Goal: Task Accomplishment & Management: Manage account settings

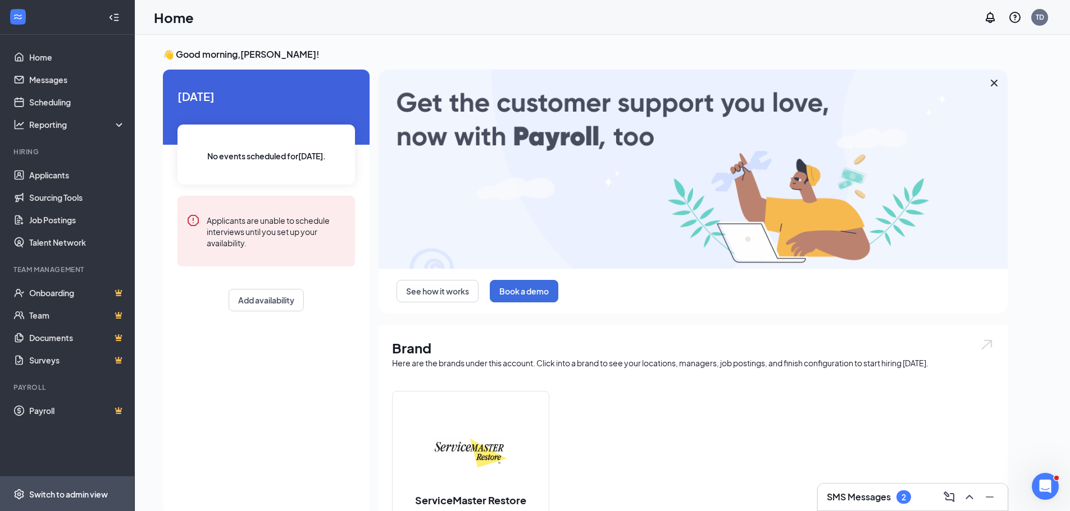
click at [75, 489] on div "Switch to admin view" at bounding box center [68, 494] width 79 height 11
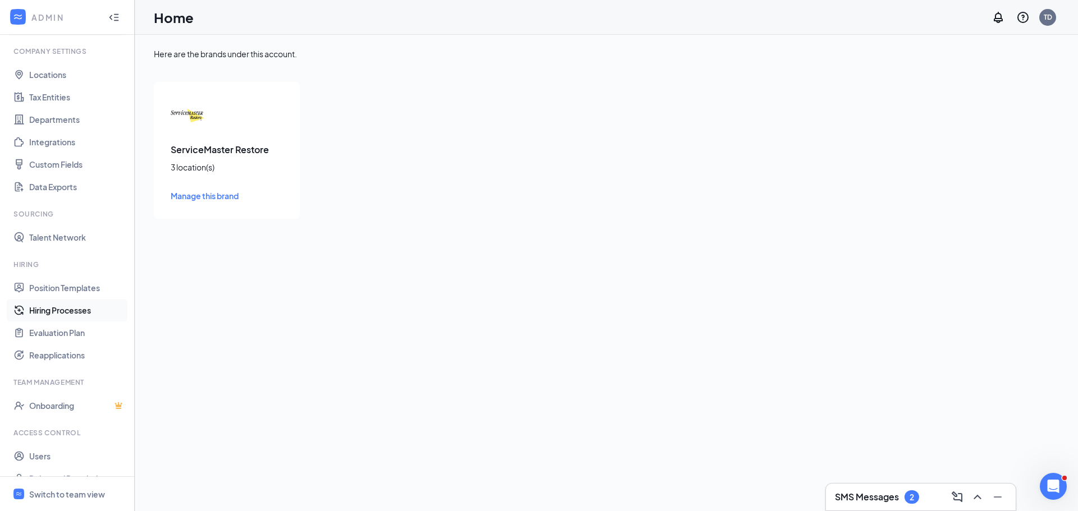
scroll to position [51, 0]
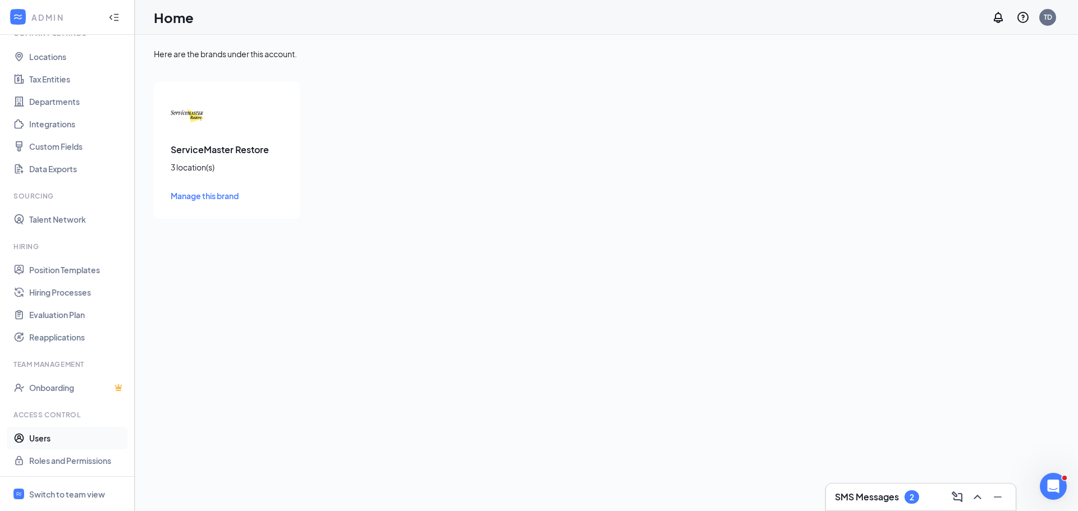
click at [47, 437] on link "Users" at bounding box center [77, 438] width 96 height 22
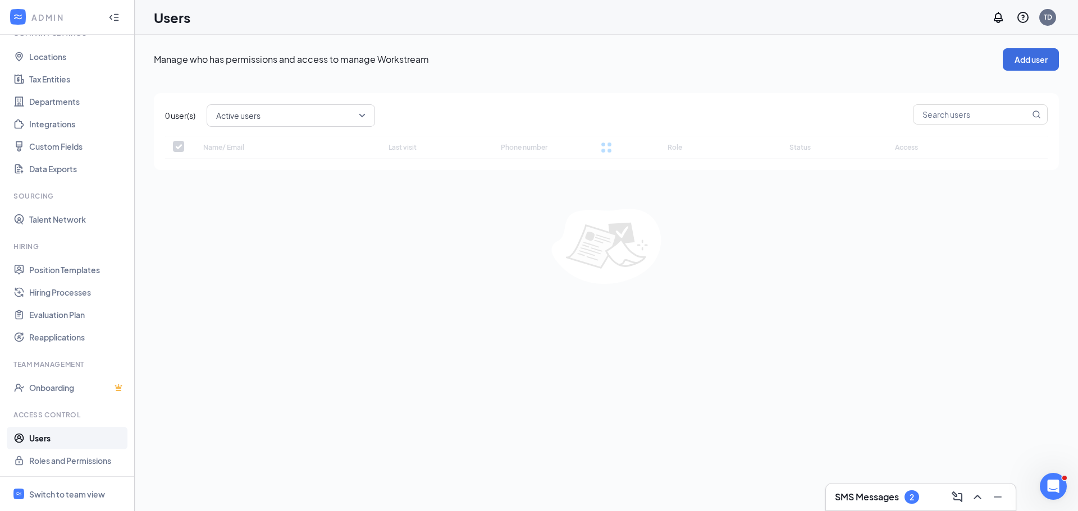
checkbox input "false"
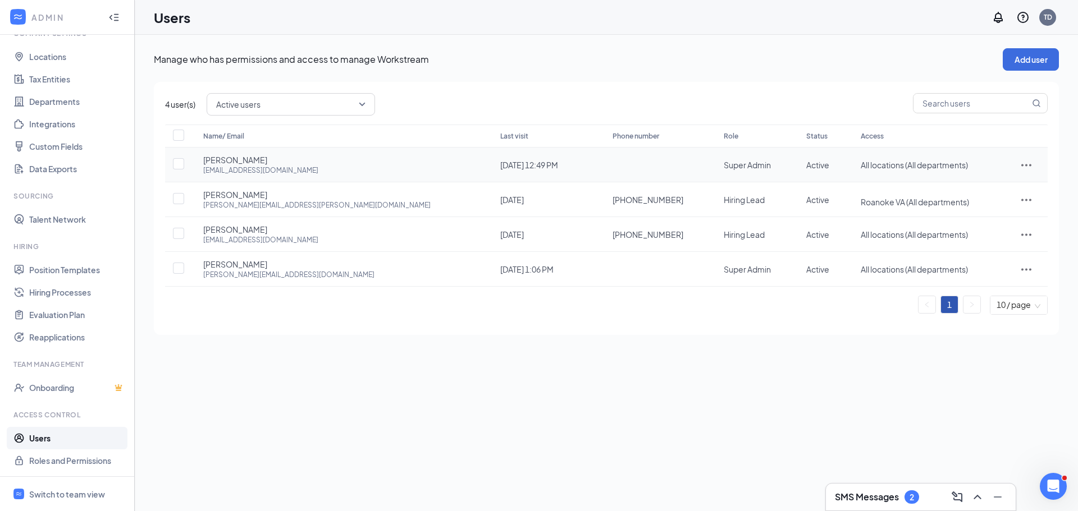
click at [1021, 166] on icon "ActionsIcon" at bounding box center [1026, 164] width 13 height 13
drag, startPoint x: 976, startPoint y: 191, endPoint x: 952, endPoint y: 200, distance: 26.0
click at [975, 191] on span "Edit user" at bounding box center [973, 189] width 32 height 10
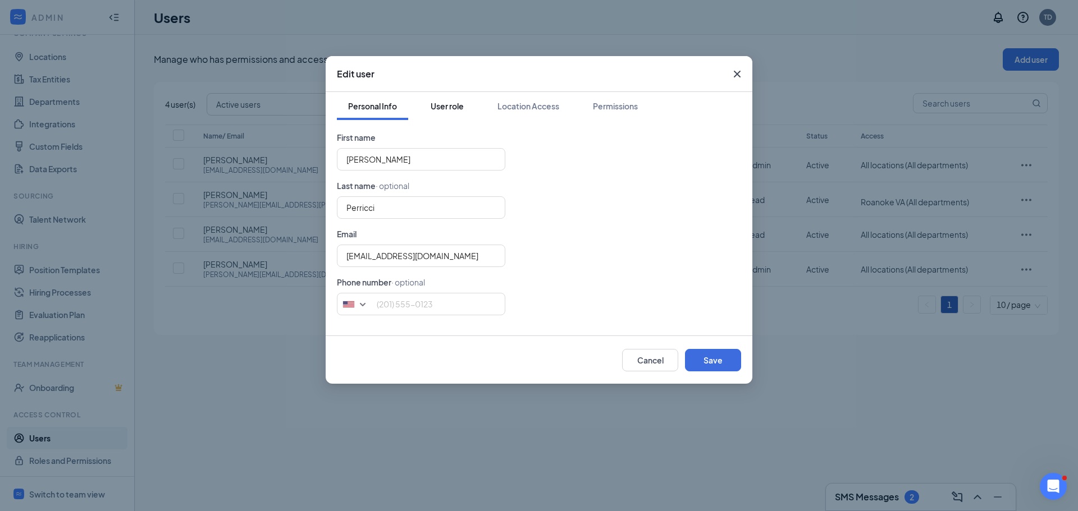
click at [458, 106] on div "User role" at bounding box center [447, 105] width 33 height 11
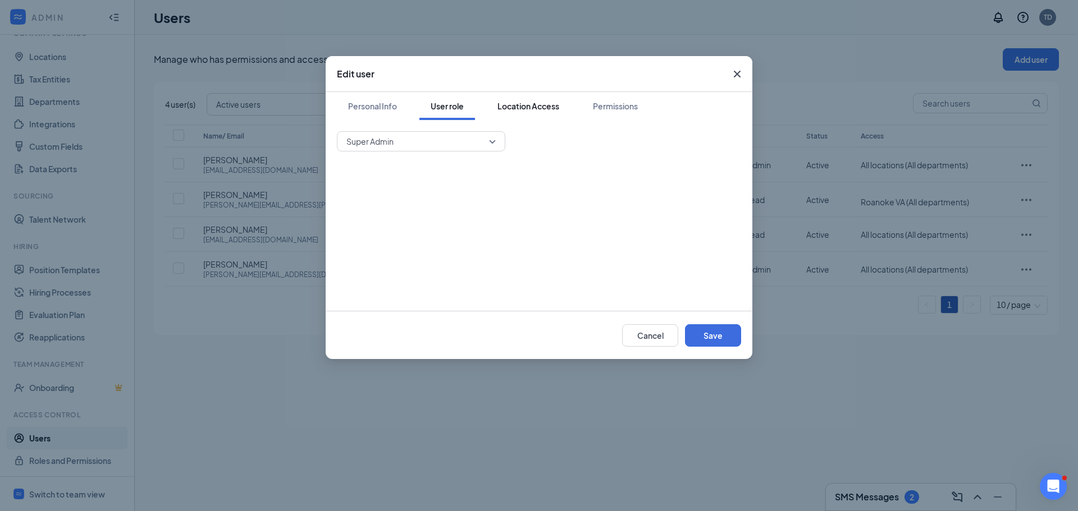
click at [527, 106] on div "Location Access" at bounding box center [528, 105] width 62 height 11
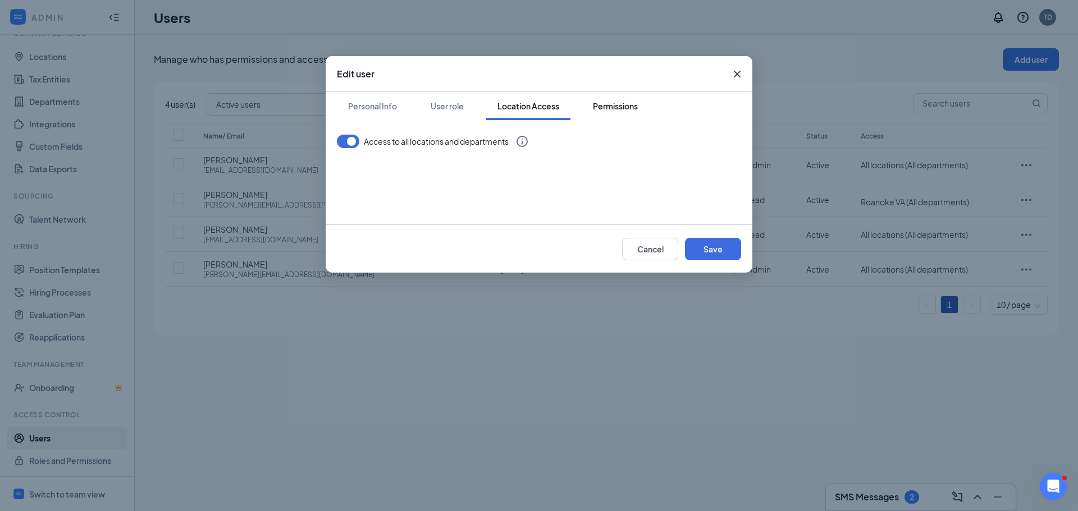
click at [622, 104] on div "Permissions" at bounding box center [615, 105] width 45 height 11
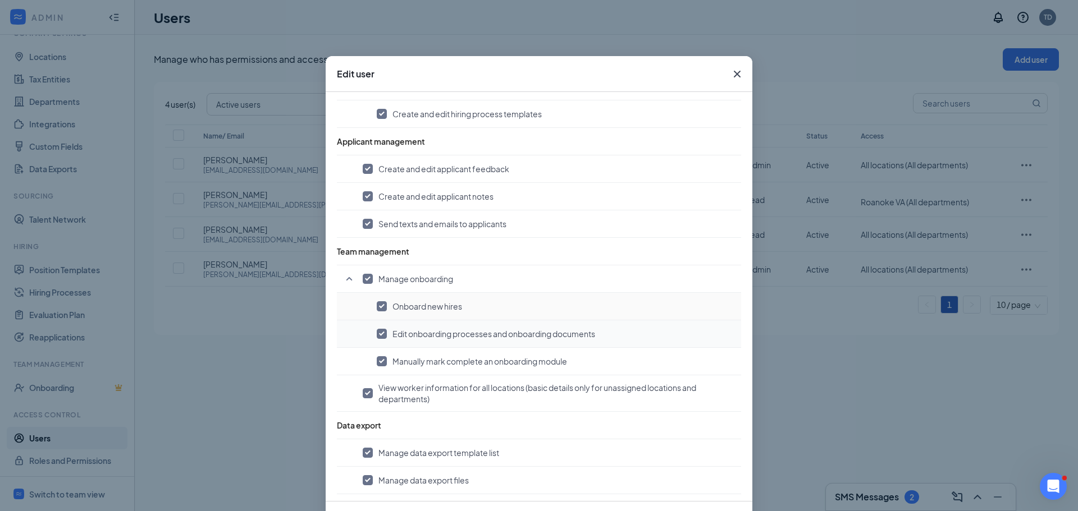
scroll to position [641, 0]
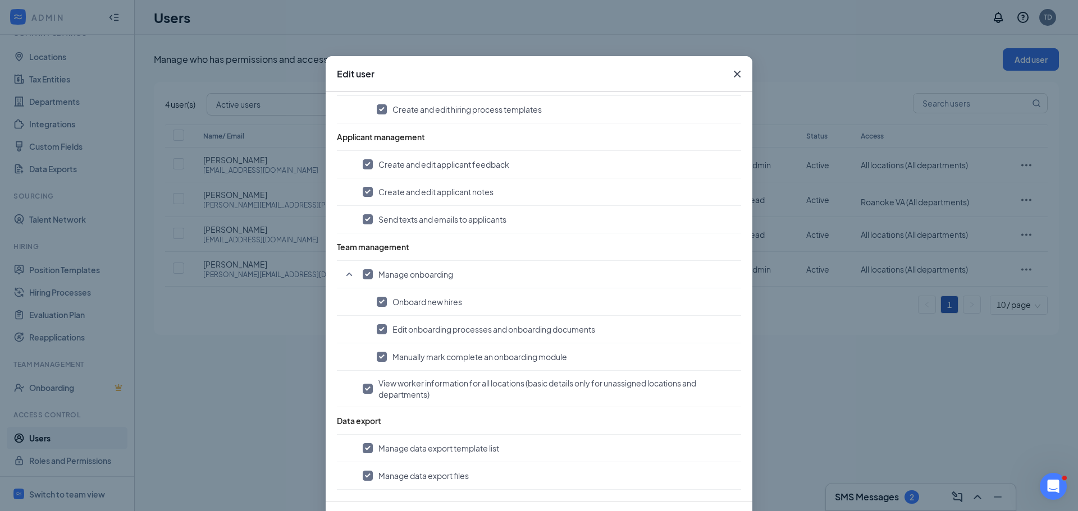
click at [809, 385] on div "Edit user Personal Info User role Location Access Permissions Account managemen…" at bounding box center [539, 255] width 1078 height 511
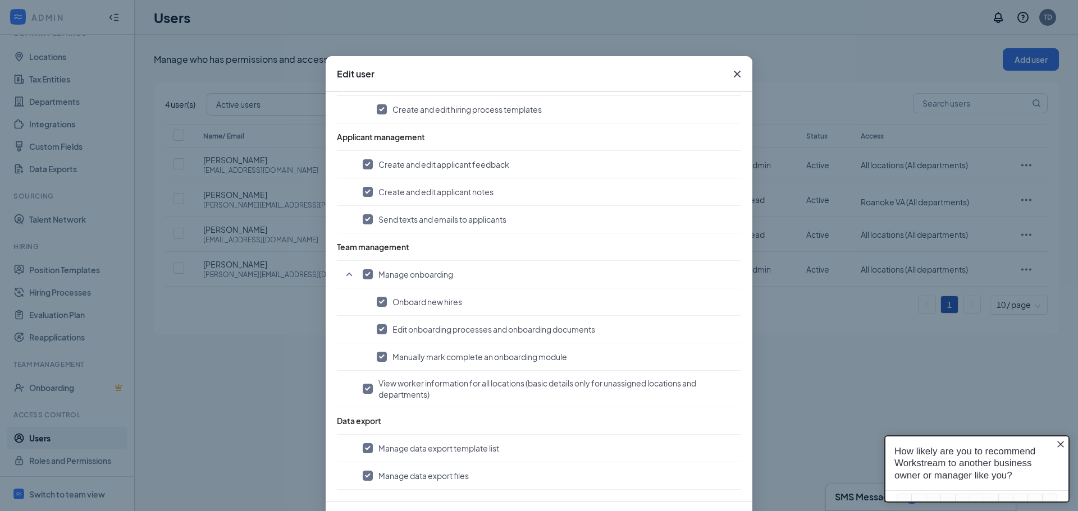
scroll to position [0, 0]
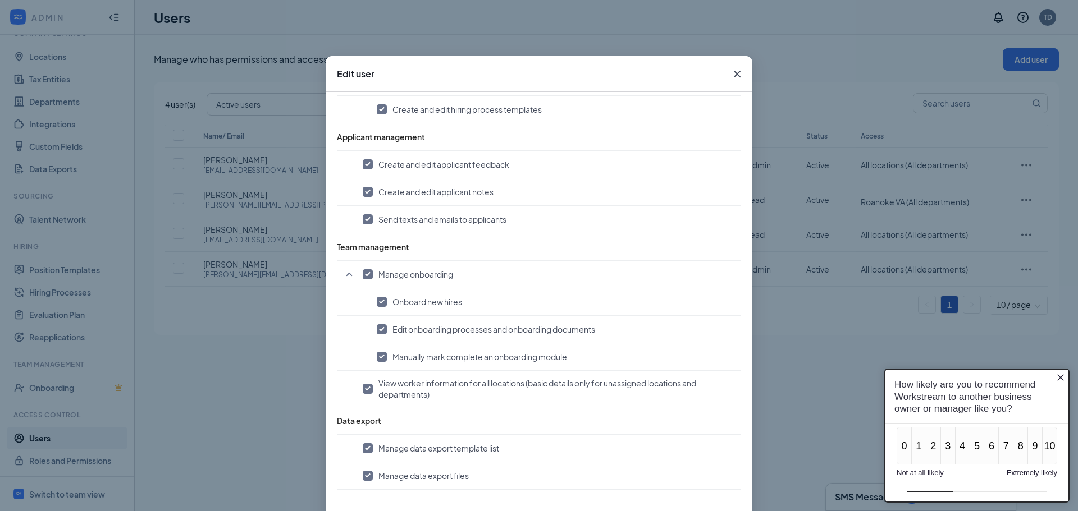
click at [734, 70] on icon "Cross" at bounding box center [736, 73] width 13 height 13
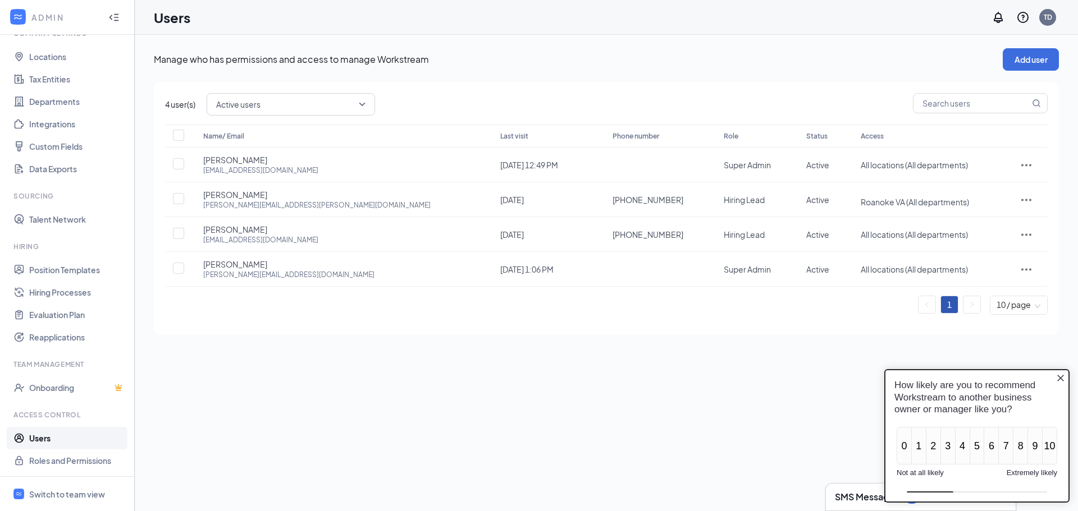
click at [1061, 376] on icon "Close button" at bounding box center [1060, 378] width 9 height 9
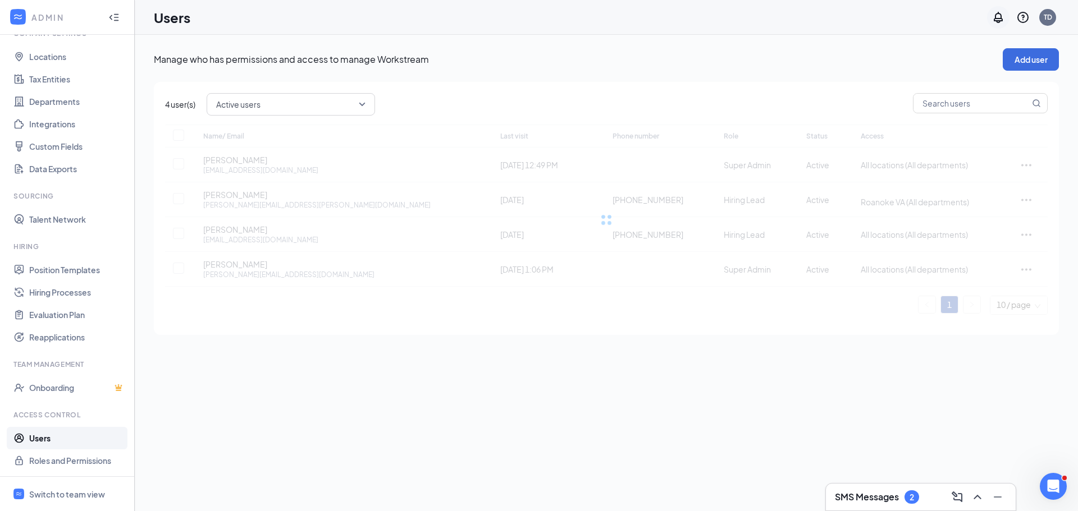
click at [997, 15] on icon "Notifications" at bounding box center [997, 17] width 13 height 13
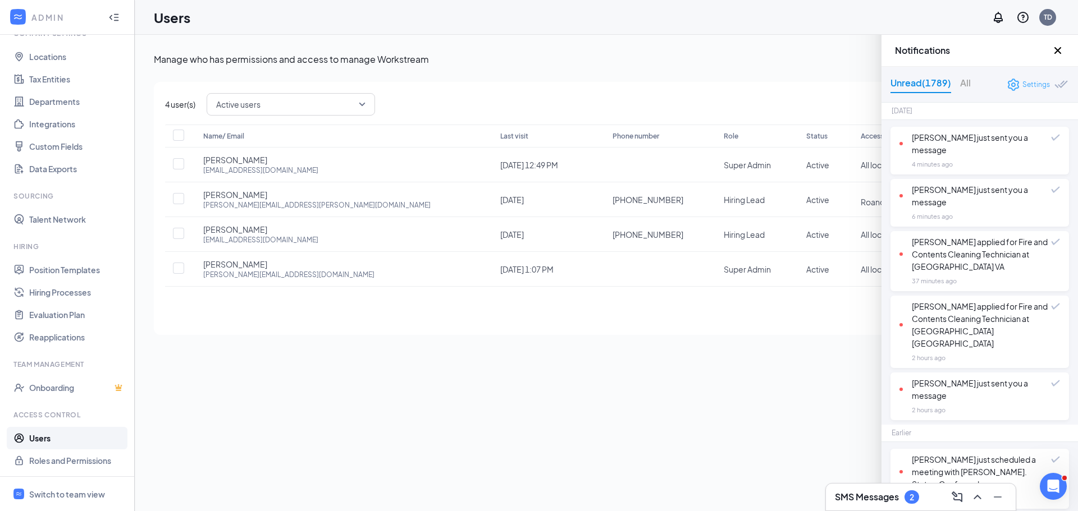
click at [1008, 83] on icon "Settings" at bounding box center [1013, 85] width 11 height 12
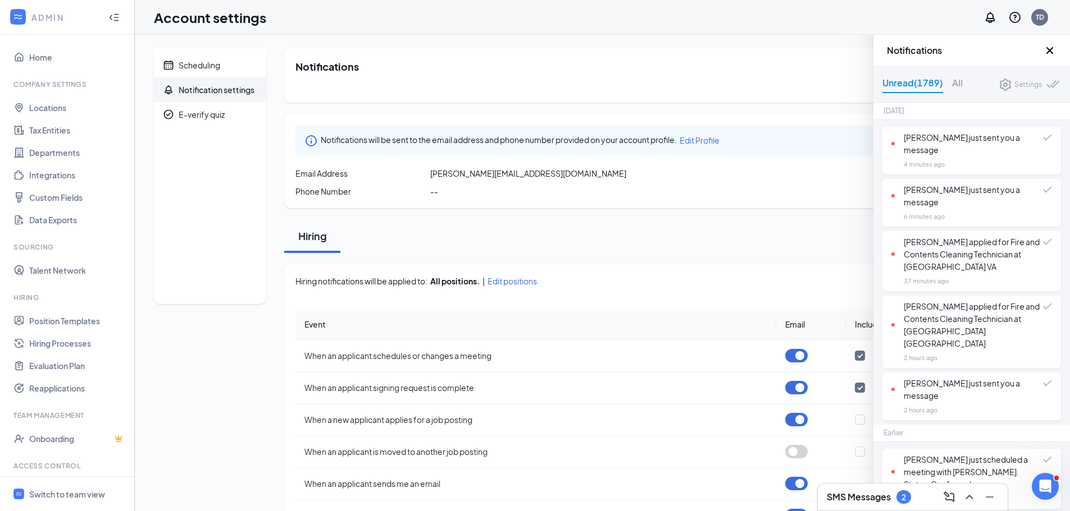
click at [1048, 52] on icon "Cross" at bounding box center [1049, 50] width 7 height 7
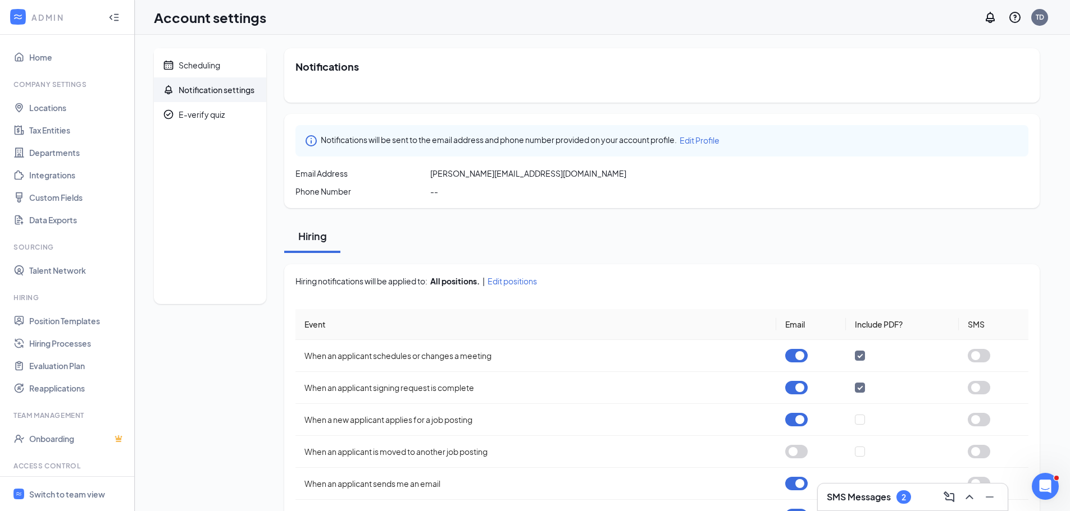
click at [701, 140] on span "Edit Profile" at bounding box center [699, 140] width 40 height 10
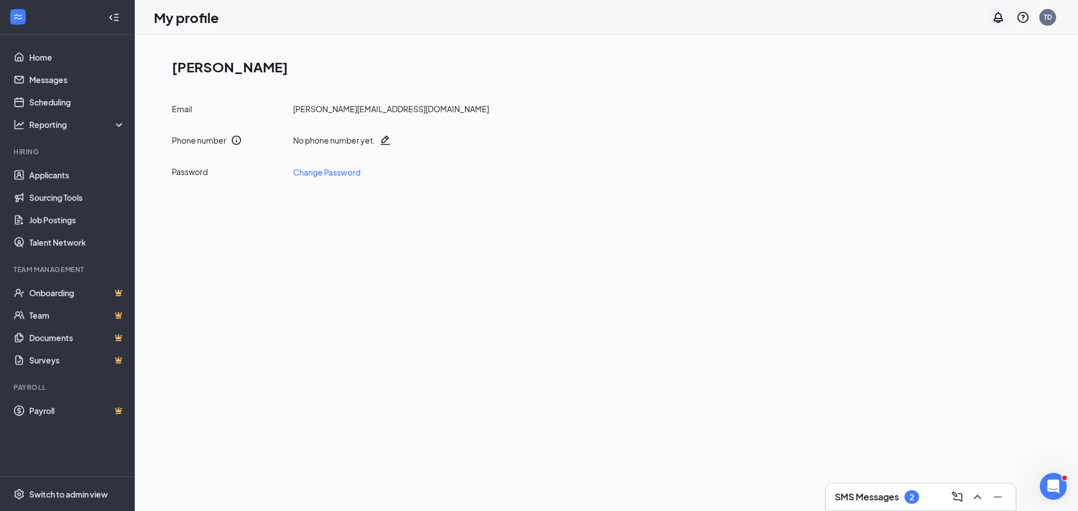
click at [1000, 13] on icon "Notifications" at bounding box center [998, 17] width 9 height 11
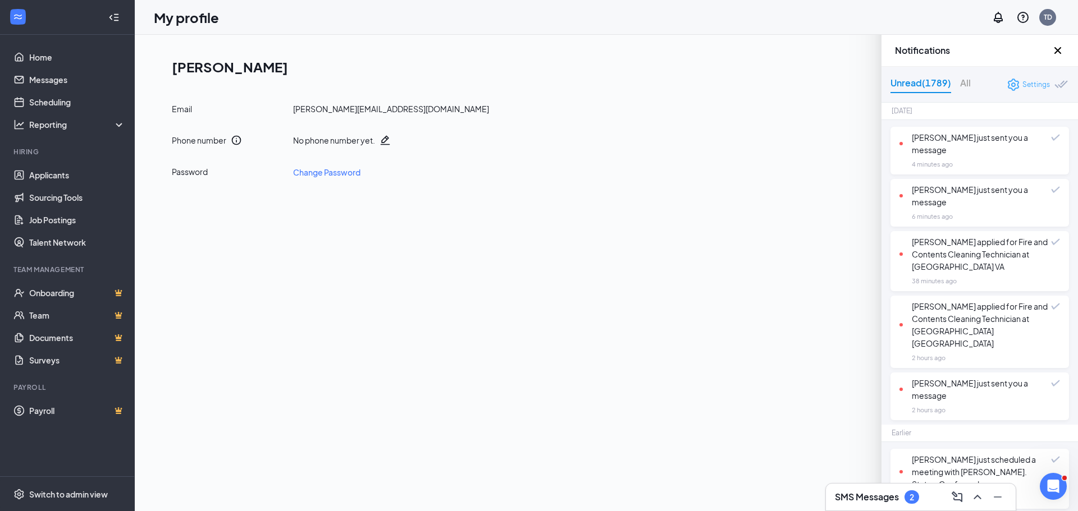
click at [1009, 79] on icon "Settings" at bounding box center [1013, 84] width 13 height 13
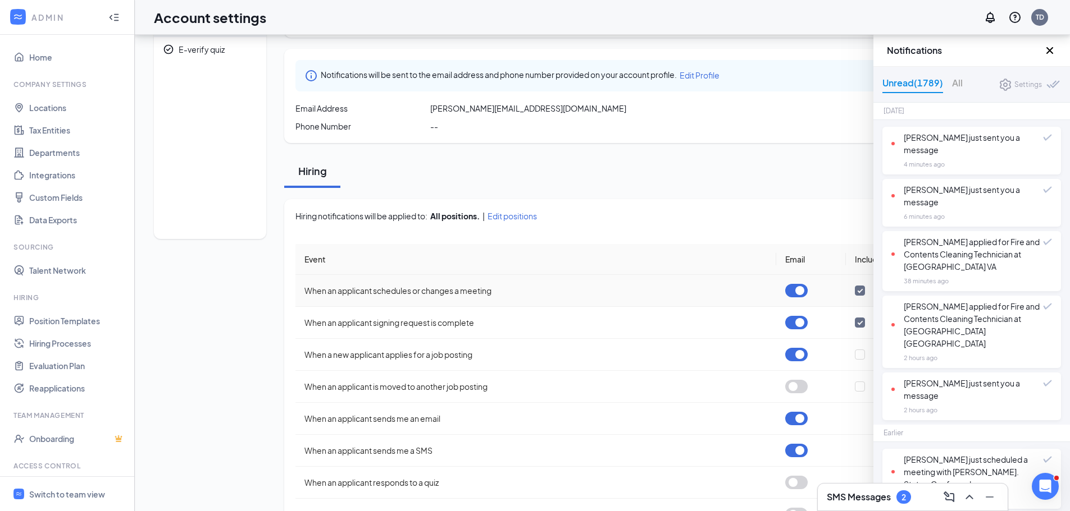
scroll to position [173, 0]
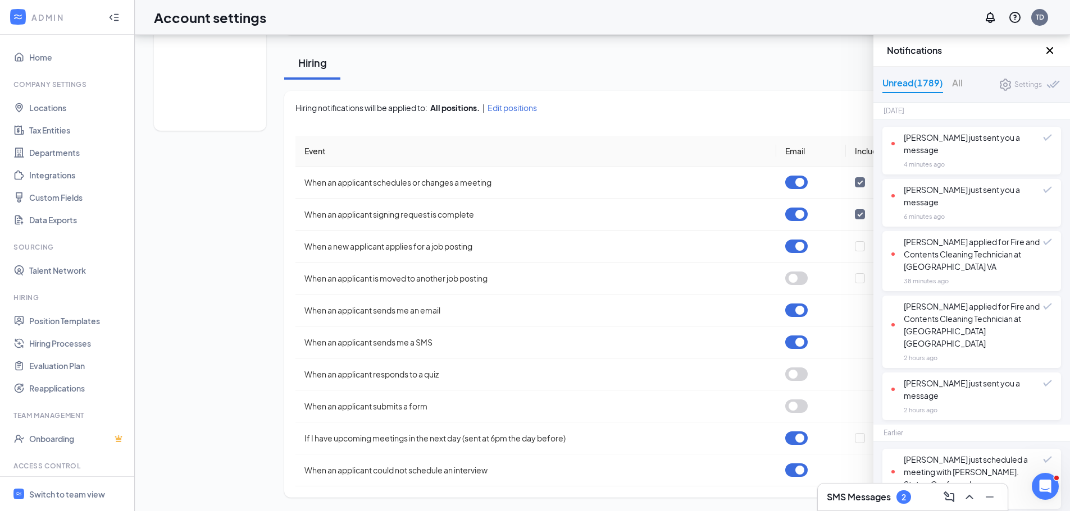
click at [1050, 49] on icon "Cross" at bounding box center [1049, 50] width 7 height 7
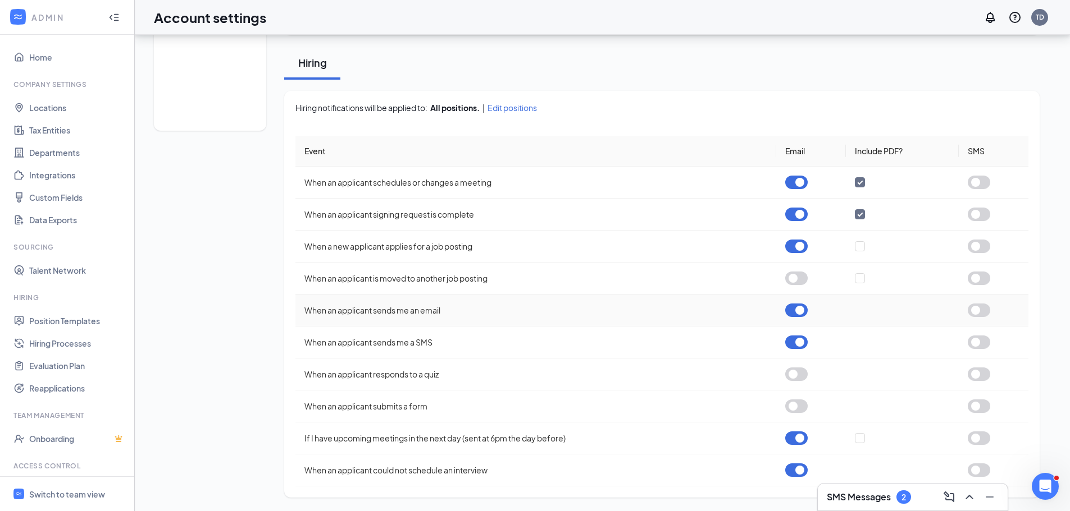
scroll to position [0, 0]
